Goal: Task Accomplishment & Management: Manage account settings

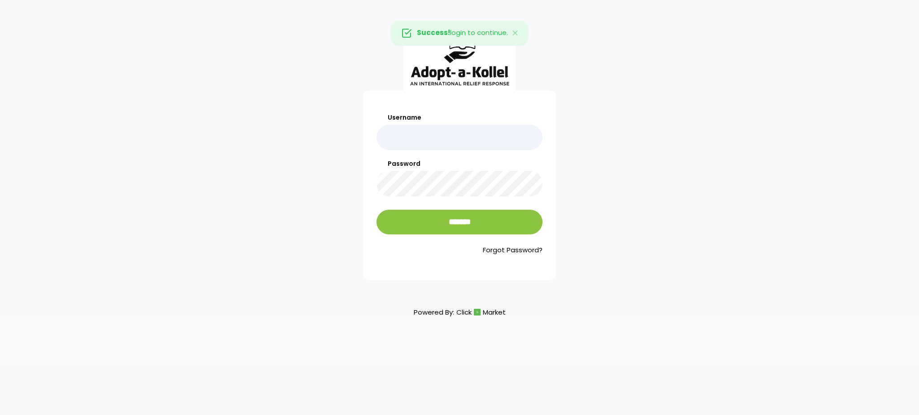
click at [444, 147] on input "Username" at bounding box center [459, 138] width 166 height 26
type input "**********"
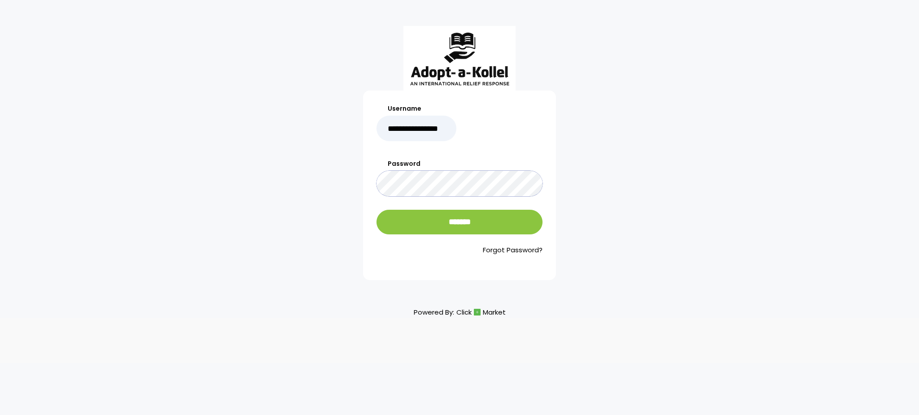
click at [376, 210] on input "*******" at bounding box center [459, 222] width 166 height 25
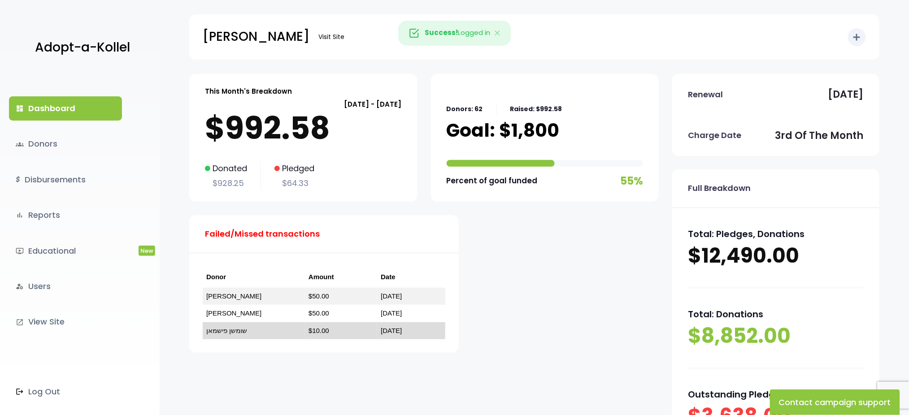
click at [230, 328] on link "שומשן פישמאן" at bounding box center [226, 331] width 41 height 8
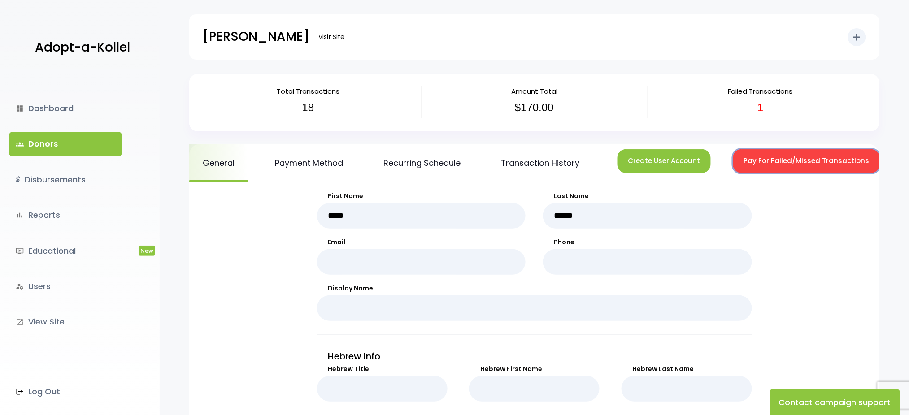
click at [794, 163] on button "Pay For Failed/Missed Transactions" at bounding box center [806, 161] width 147 height 24
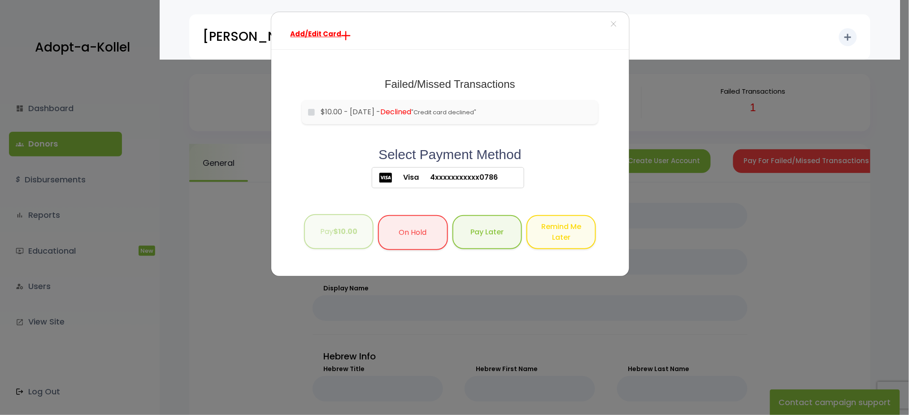
click at [343, 238] on button "Pay $10.00" at bounding box center [339, 231] width 70 height 35
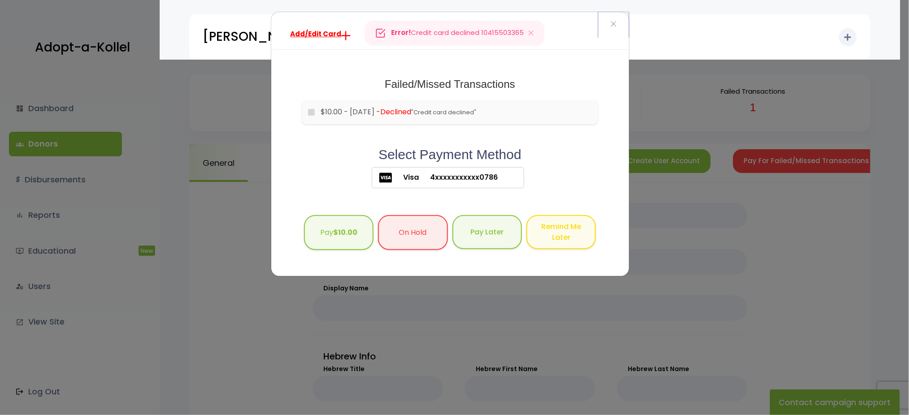
click at [610, 24] on button "×" at bounding box center [613, 24] width 31 height 25
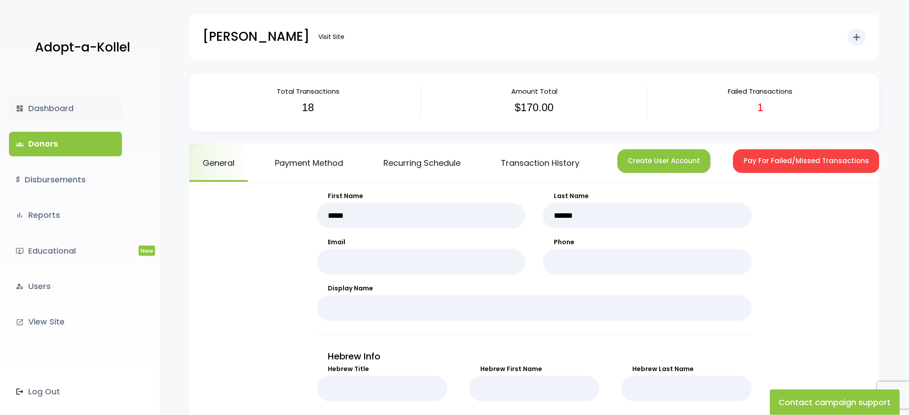
click at [39, 111] on link "dashboard Dashboard" at bounding box center [65, 108] width 113 height 24
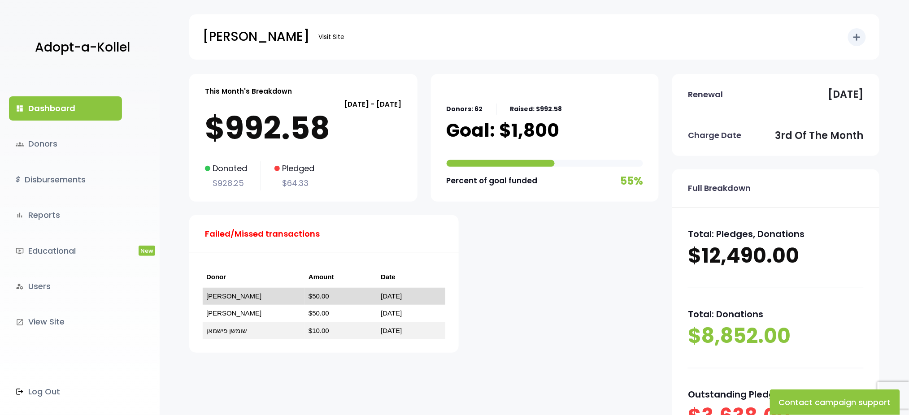
click at [231, 297] on link "ישראל גאלדהירש" at bounding box center [233, 296] width 55 height 8
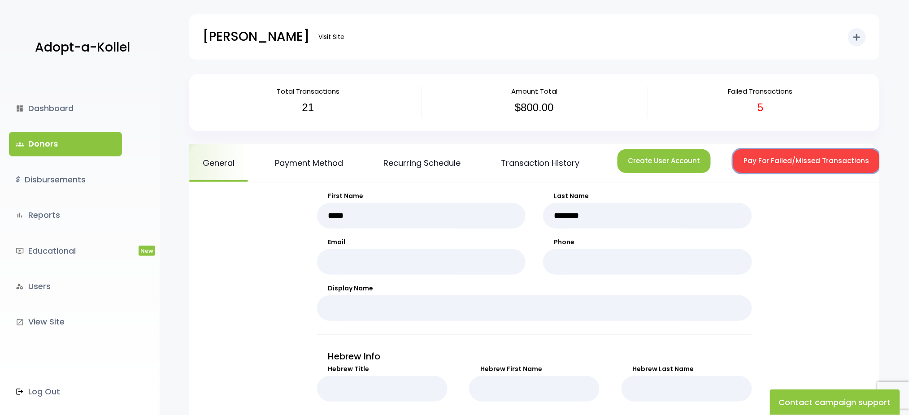
click at [793, 158] on button "Pay For Failed/Missed Transactions" at bounding box center [806, 161] width 147 height 24
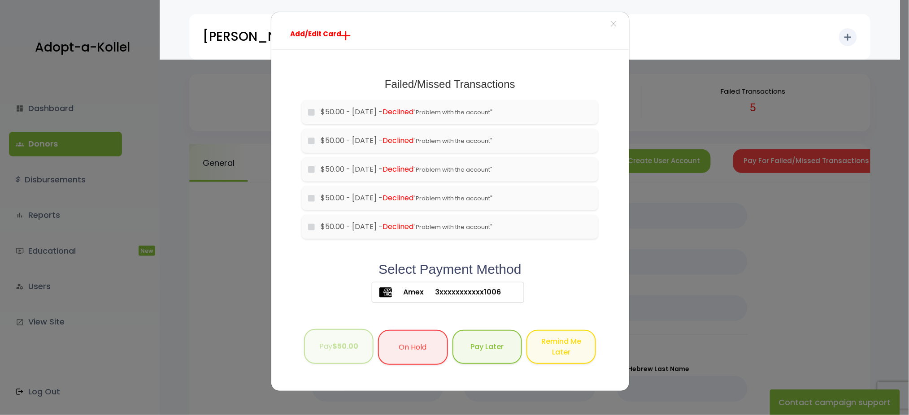
click at [324, 344] on button "Pay $50.00" at bounding box center [339, 346] width 70 height 35
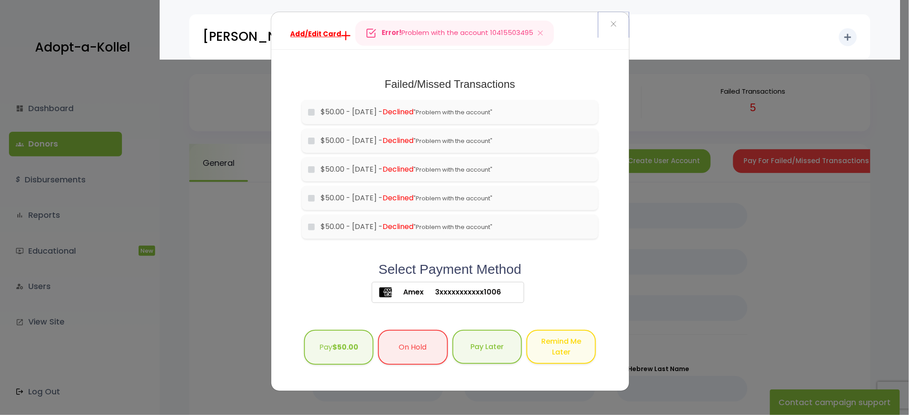
click at [611, 21] on span "×" at bounding box center [614, 24] width 6 height 19
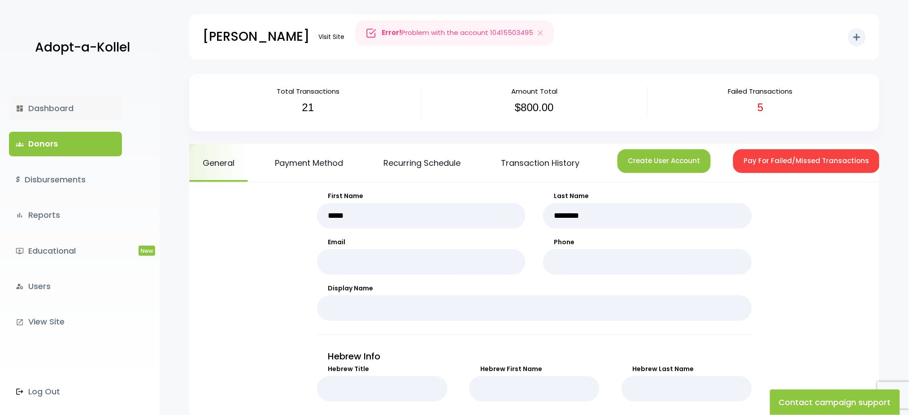
click at [48, 109] on link "dashboard Dashboard" at bounding box center [65, 108] width 113 height 24
